Goal: Navigation & Orientation: Find specific page/section

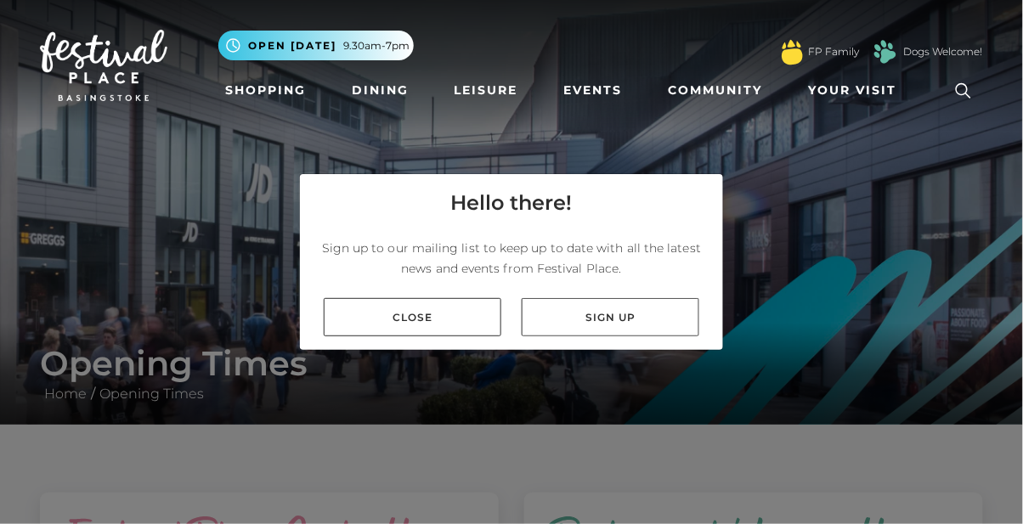
scroll to position [54, 0]
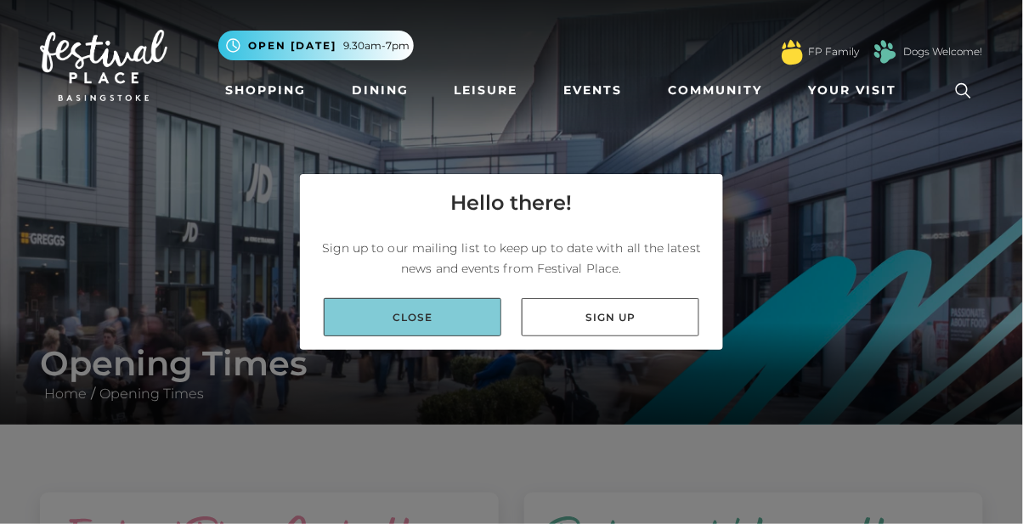
click at [376, 298] on link "Close" at bounding box center [413, 317] width 178 height 38
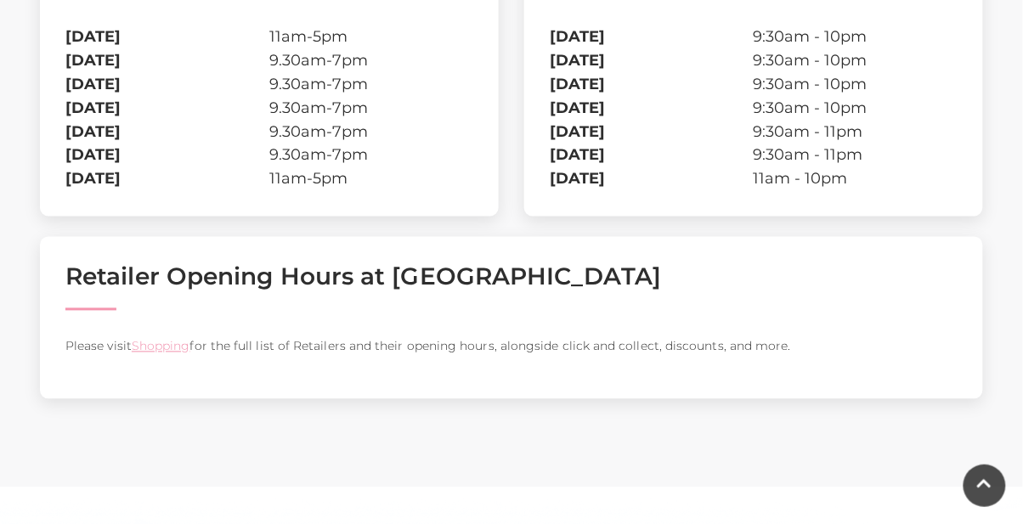
scroll to position [569, 0]
click at [181, 341] on link "Shopping" at bounding box center [161, 345] width 59 height 15
click at [175, 342] on link "Shopping" at bounding box center [161, 345] width 59 height 15
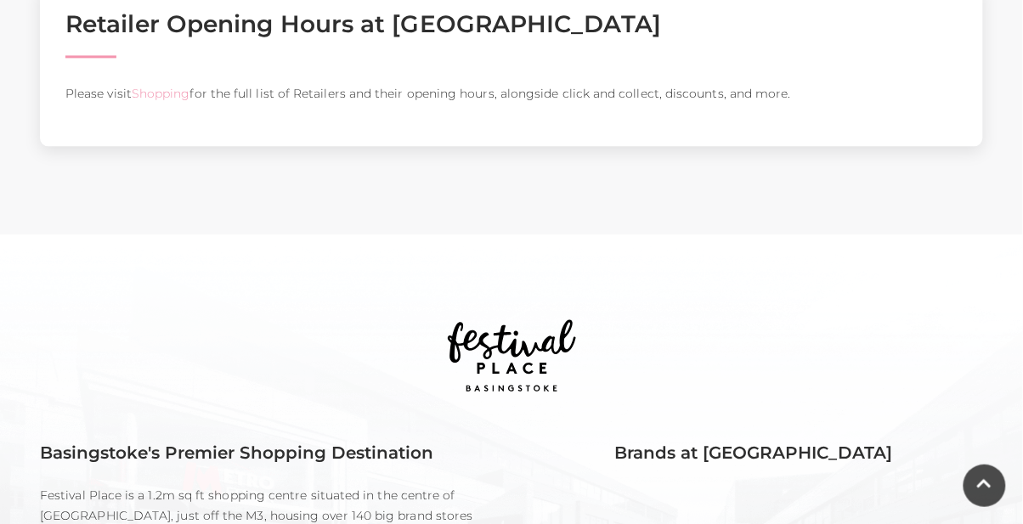
scroll to position [566, 0]
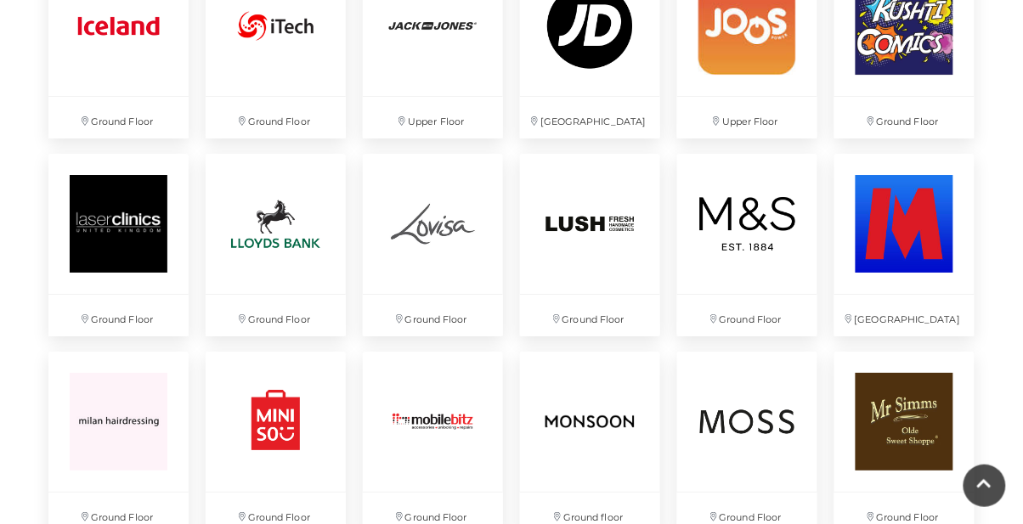
scroll to position [2704, 0]
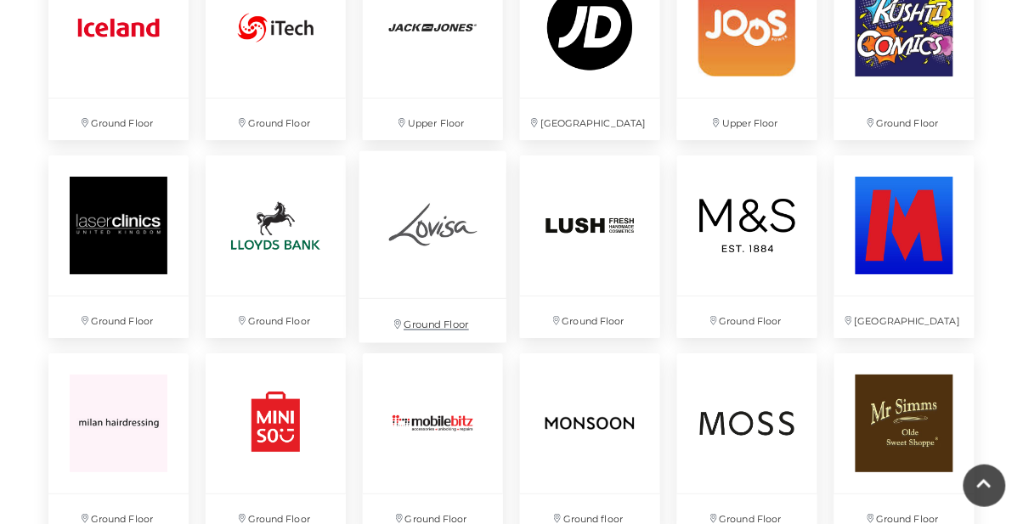
click at [411, 277] on img at bounding box center [433, 224] width 147 height 147
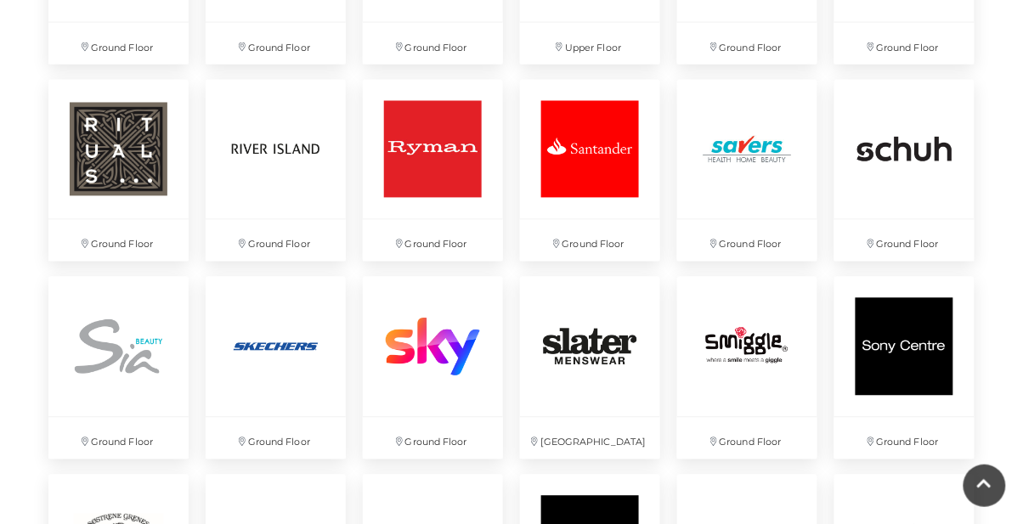
scroll to position [3581, 0]
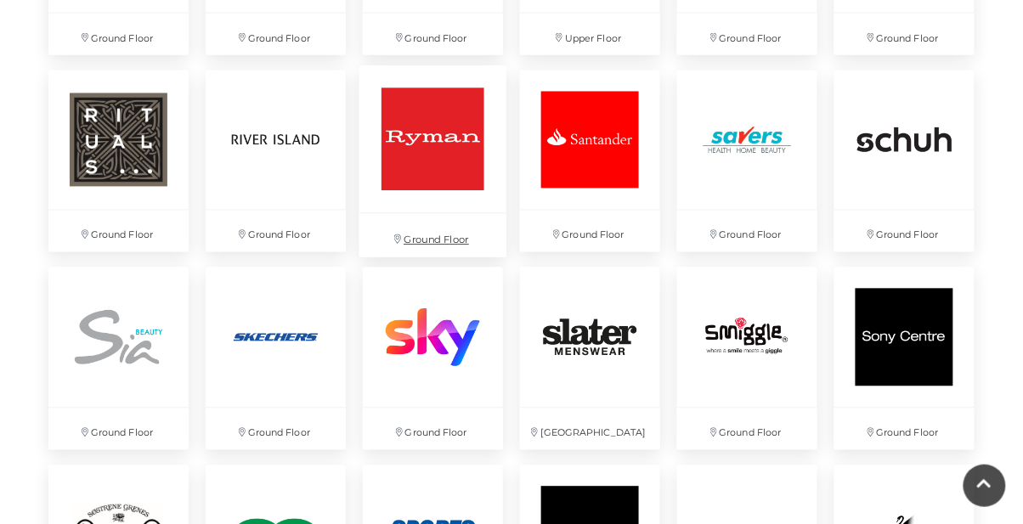
click at [403, 192] on img at bounding box center [433, 138] width 147 height 147
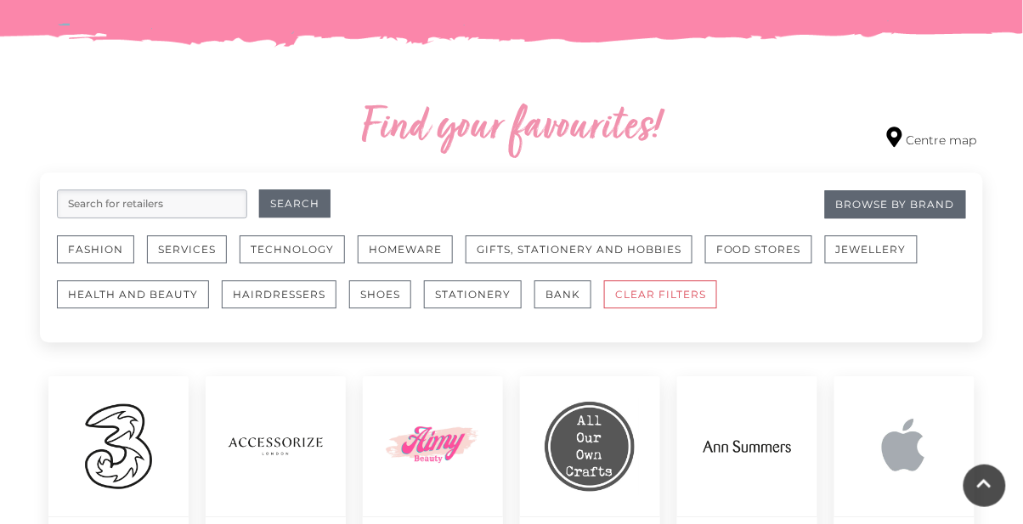
scroll to position [899, 0]
click at [756, 245] on button "Food Stores" at bounding box center [758, 249] width 107 height 28
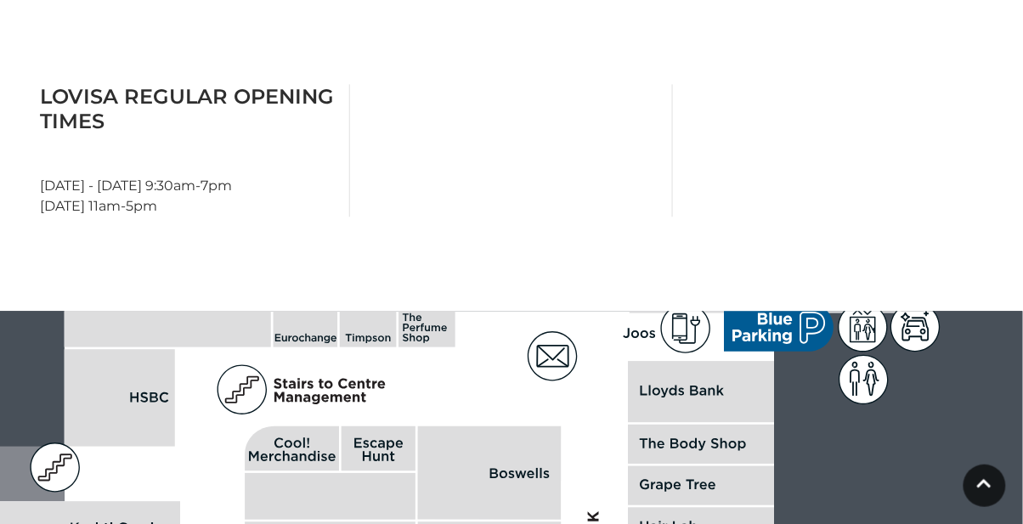
scroll to position [874, 0]
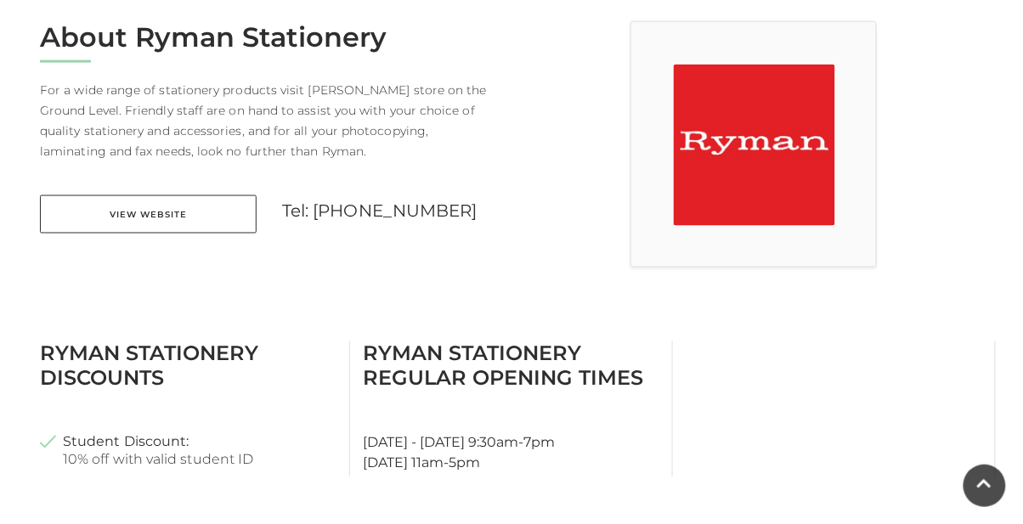
scroll to position [455, 0]
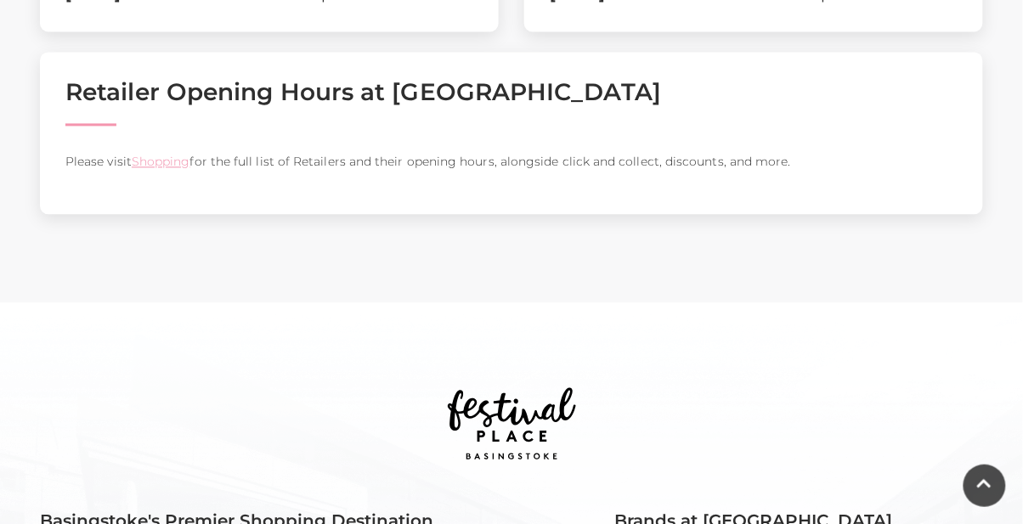
scroll to position [767, 0]
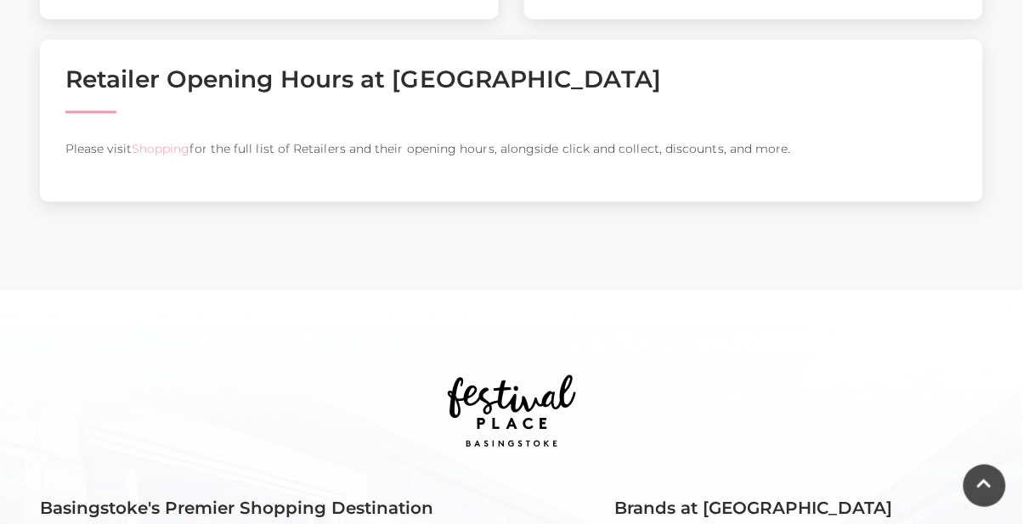
click at [189, 142] on link "Shopping" at bounding box center [161, 148] width 59 height 15
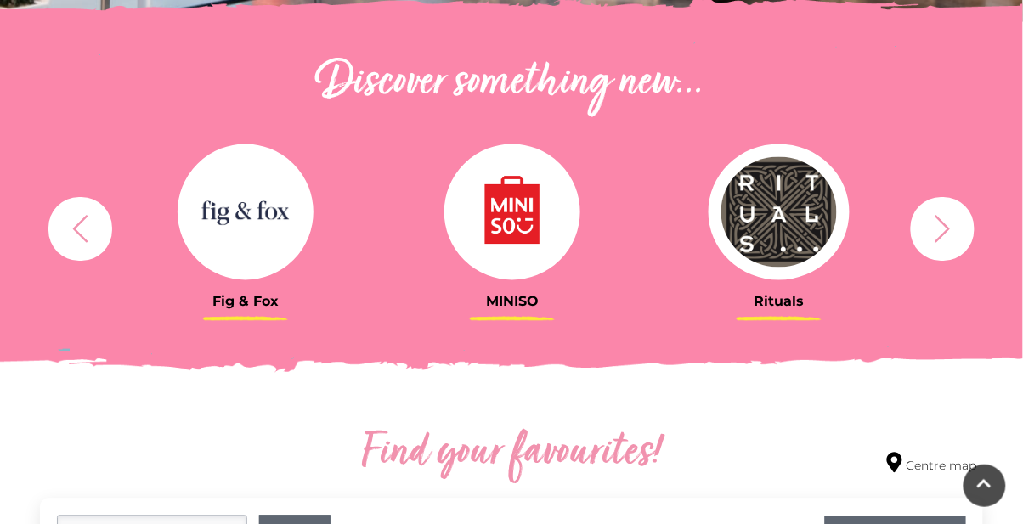
scroll to position [574, 0]
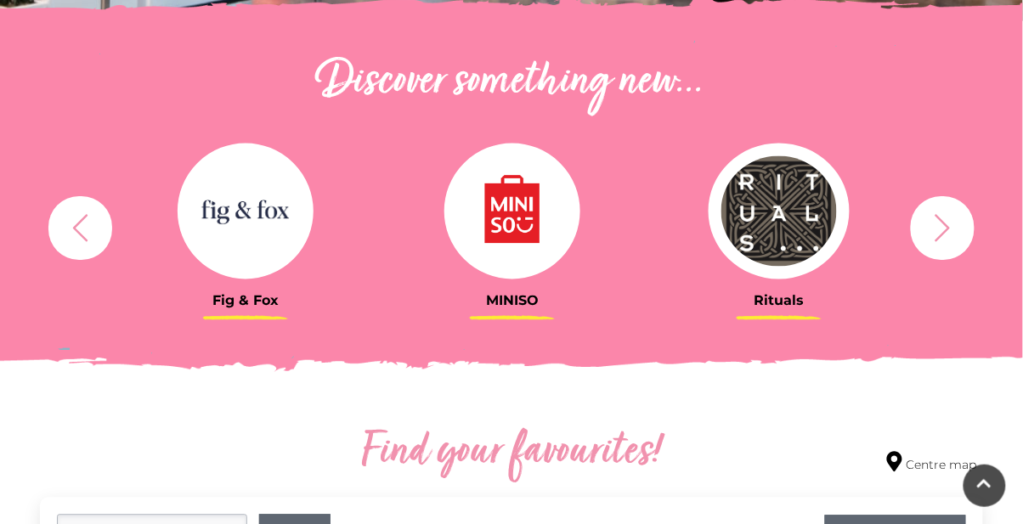
click at [957, 234] on icon "button" at bounding box center [942, 227] width 31 height 31
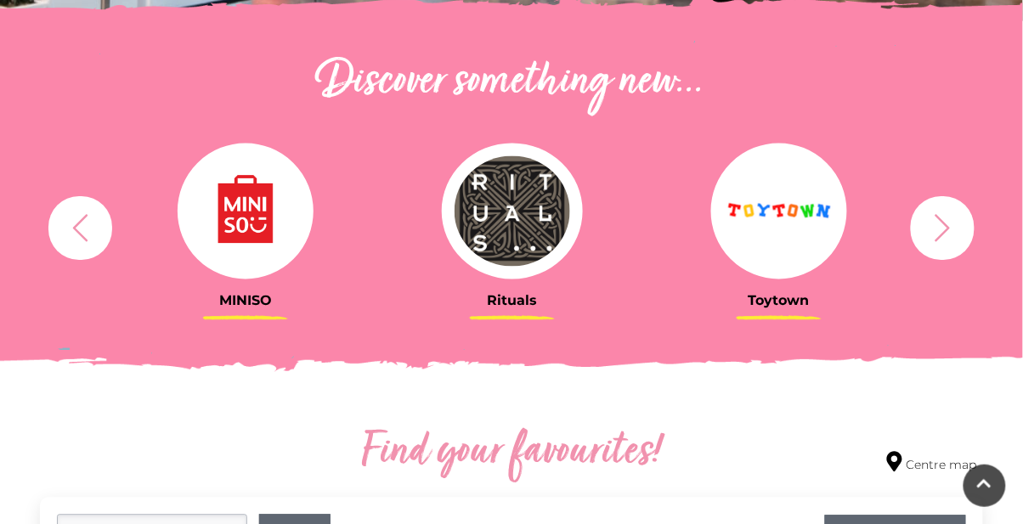
click at [963, 234] on button "button" at bounding box center [943, 228] width 64 height 64
click at [934, 224] on icon "button" at bounding box center [942, 227] width 31 height 31
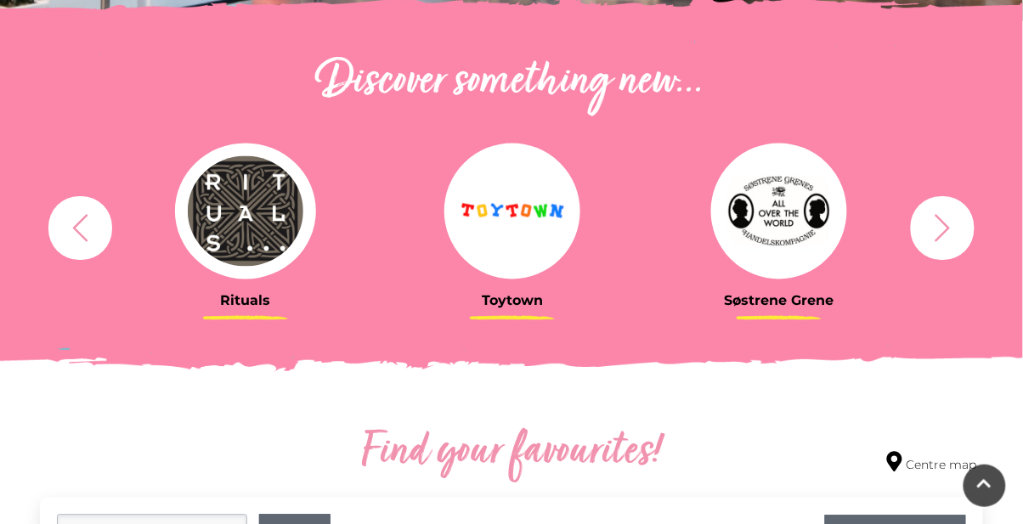
click at [949, 229] on icon "button" at bounding box center [942, 227] width 31 height 31
click at [946, 227] on icon "button" at bounding box center [942, 227] width 31 height 31
click at [945, 227] on icon "button" at bounding box center [942, 227] width 31 height 31
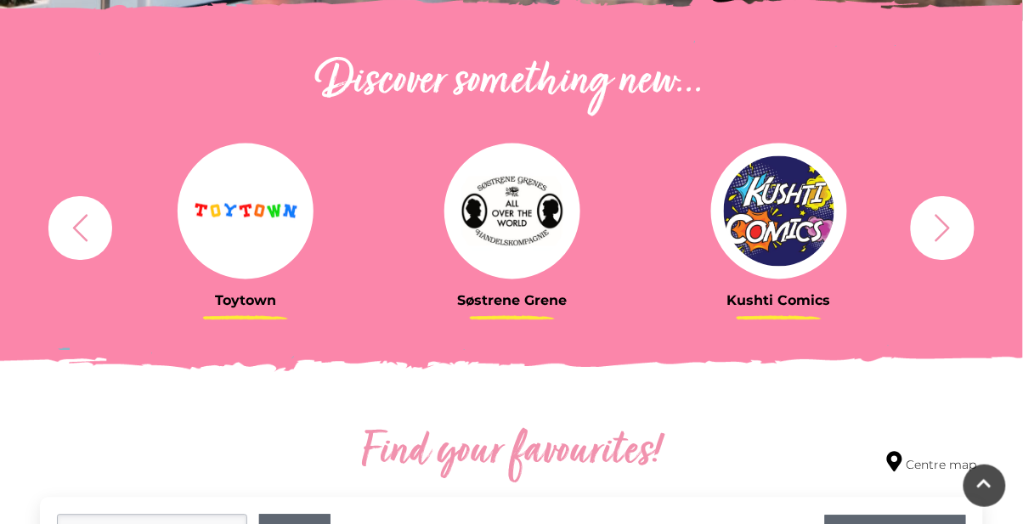
click at [546, 309] on h3 "Søstrene Grene" at bounding box center [512, 301] width 241 height 16
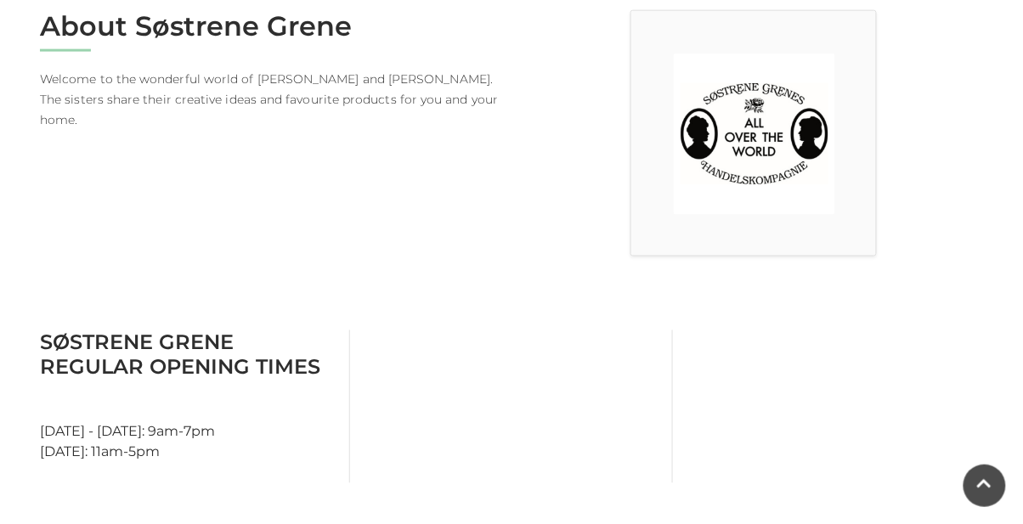
scroll to position [484, 0]
